Goal: Information Seeking & Learning: Learn about a topic

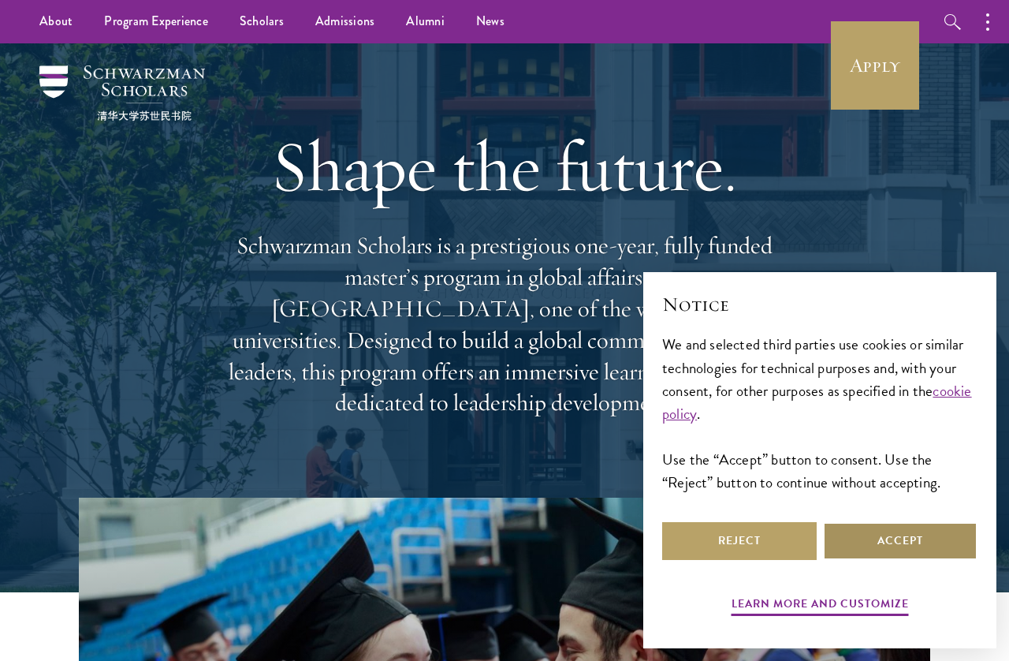
click at [915, 552] on button "Accept" at bounding box center [900, 541] width 155 height 38
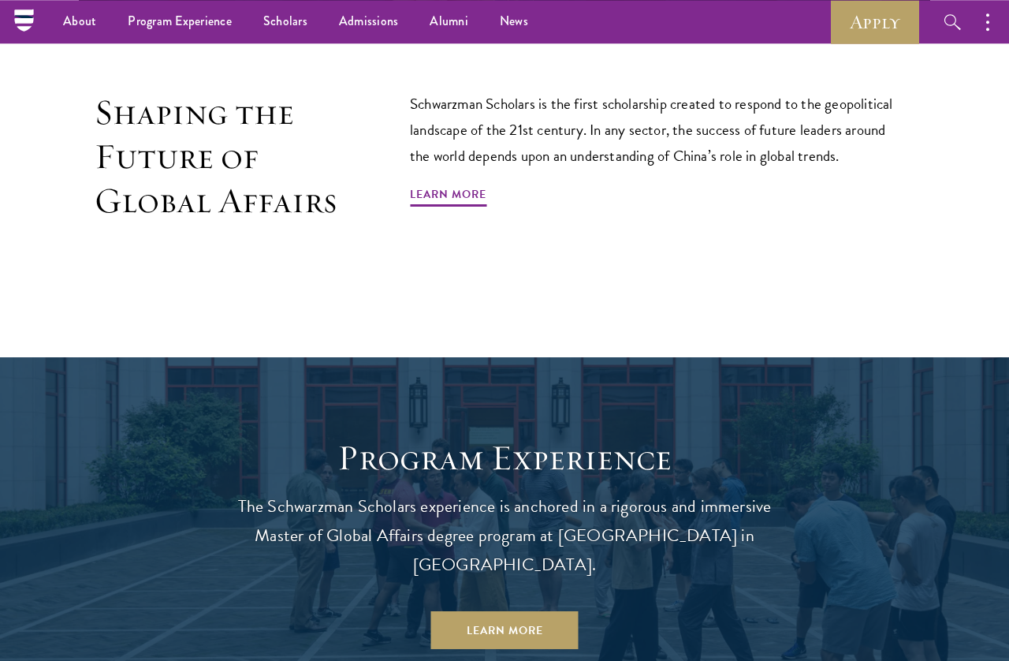
scroll to position [952, 0]
click at [0, 0] on link "Application Instructions" at bounding box center [0, 0] width 0 height 0
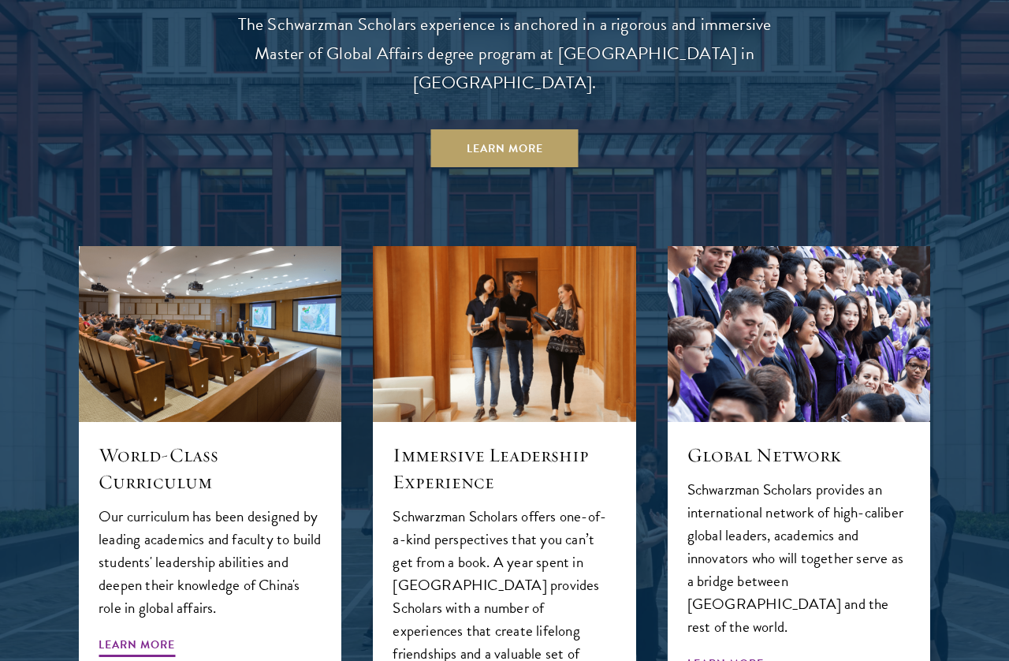
scroll to position [1435, 0]
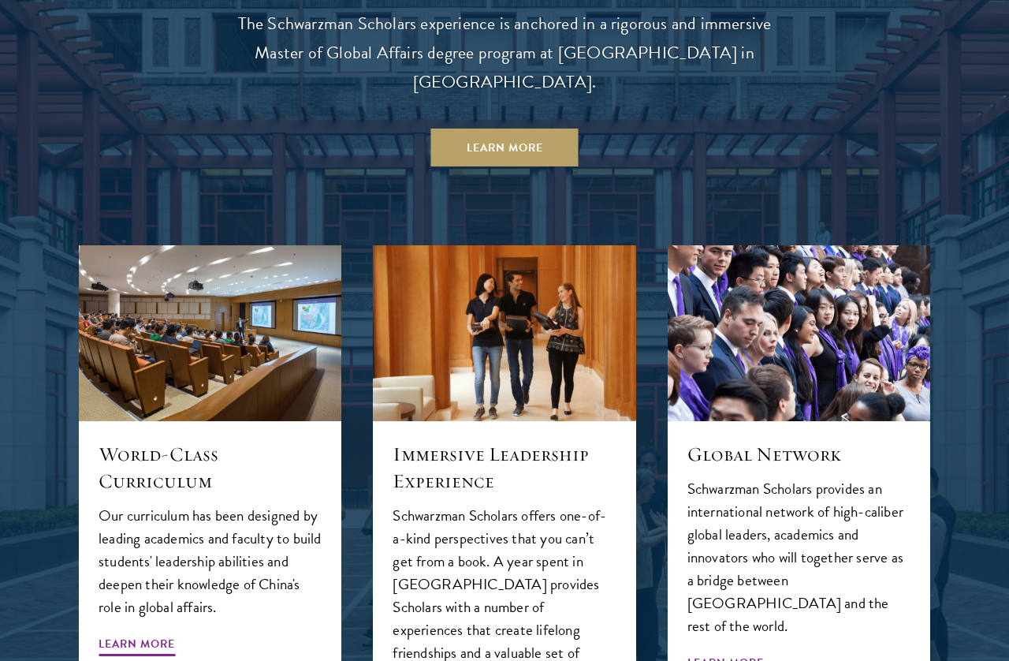
click at [121, 634] on span "Learn More" at bounding box center [137, 646] width 76 height 24
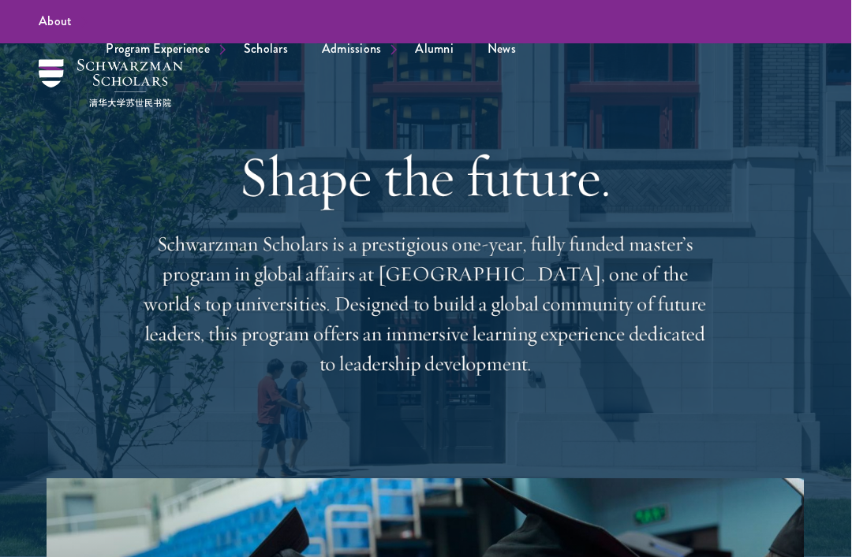
scroll to position [0, 1]
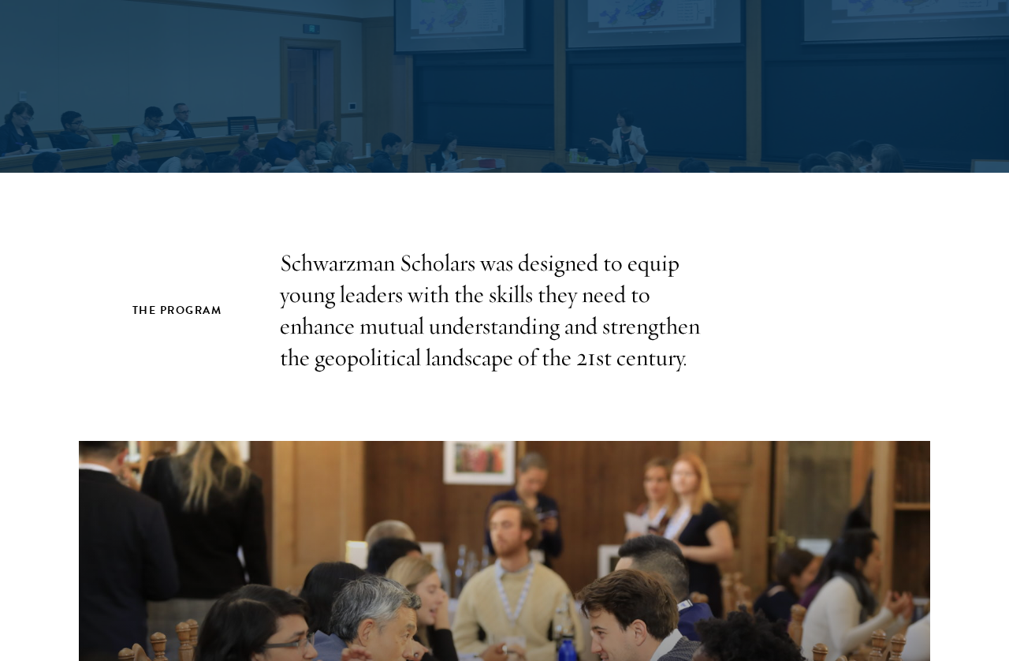
scroll to position [360, 0]
